Goal: Task Accomplishment & Management: Manage account settings

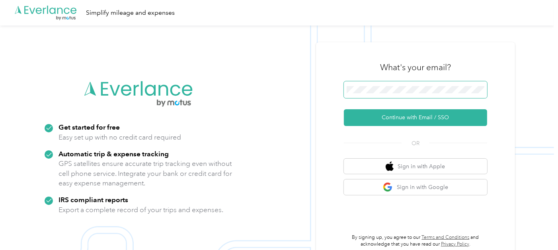
click at [367, 83] on span at bounding box center [415, 89] width 143 height 17
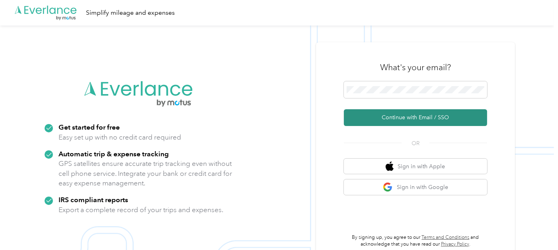
click at [402, 115] on button "Continue with Email / SSO" at bounding box center [415, 117] width 143 height 17
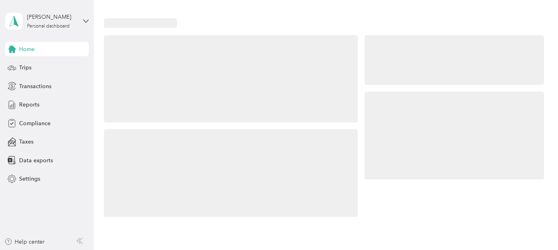
click at [374, 87] on div at bounding box center [455, 126] width 180 height 182
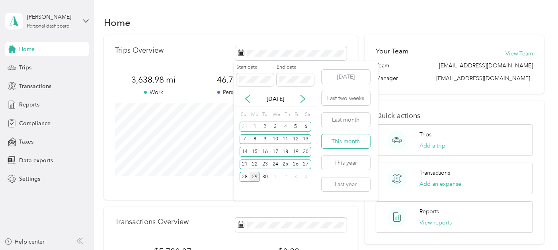
click at [351, 139] on button "This month" at bounding box center [346, 141] width 49 height 14
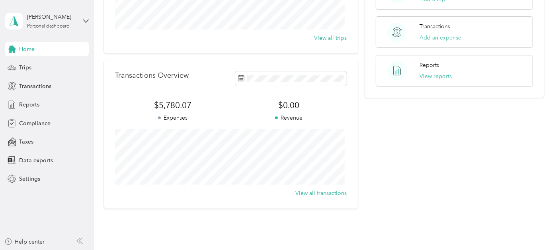
scroll to position [98, 0]
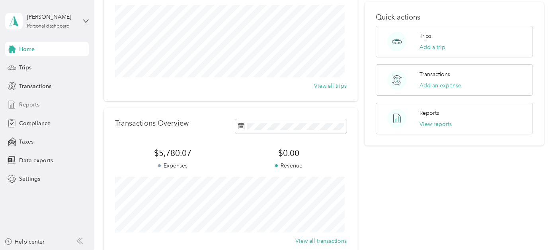
click at [34, 105] on span "Reports" at bounding box center [29, 104] width 20 height 8
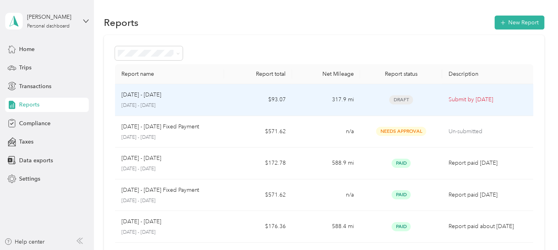
click at [167, 91] on div "[DATE] - [DATE]" at bounding box center [169, 94] width 96 height 9
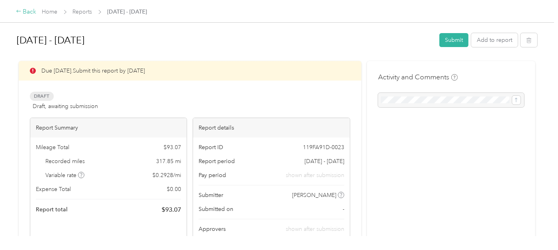
click at [18, 11] on icon at bounding box center [18, 11] width 4 height 2
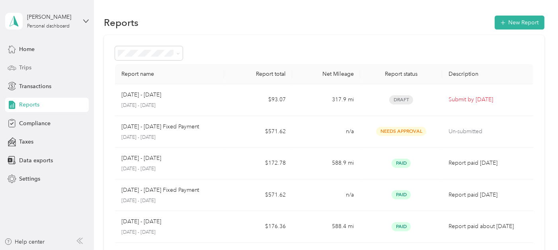
click at [33, 61] on div "Trips" at bounding box center [47, 68] width 84 height 14
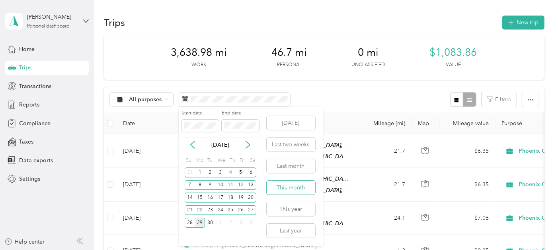
click at [298, 183] on button "This month" at bounding box center [291, 187] width 49 height 14
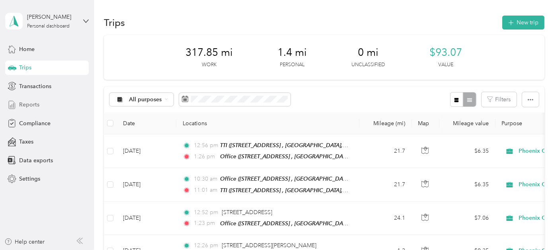
click at [30, 102] on span "Reports" at bounding box center [29, 104] width 20 height 8
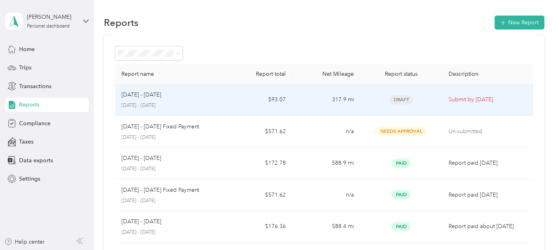
click at [400, 100] on span "Draft" at bounding box center [401, 99] width 24 height 9
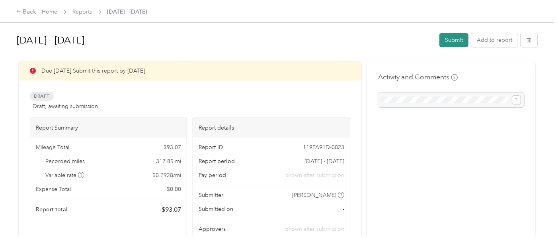
click at [447, 34] on button "Submit" at bounding box center [453, 40] width 29 height 14
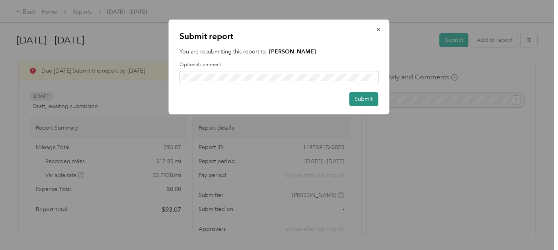
click at [369, 99] on button "Submit" at bounding box center [364, 99] width 29 height 14
